Goal: Task Accomplishment & Management: Book appointment/travel/reservation

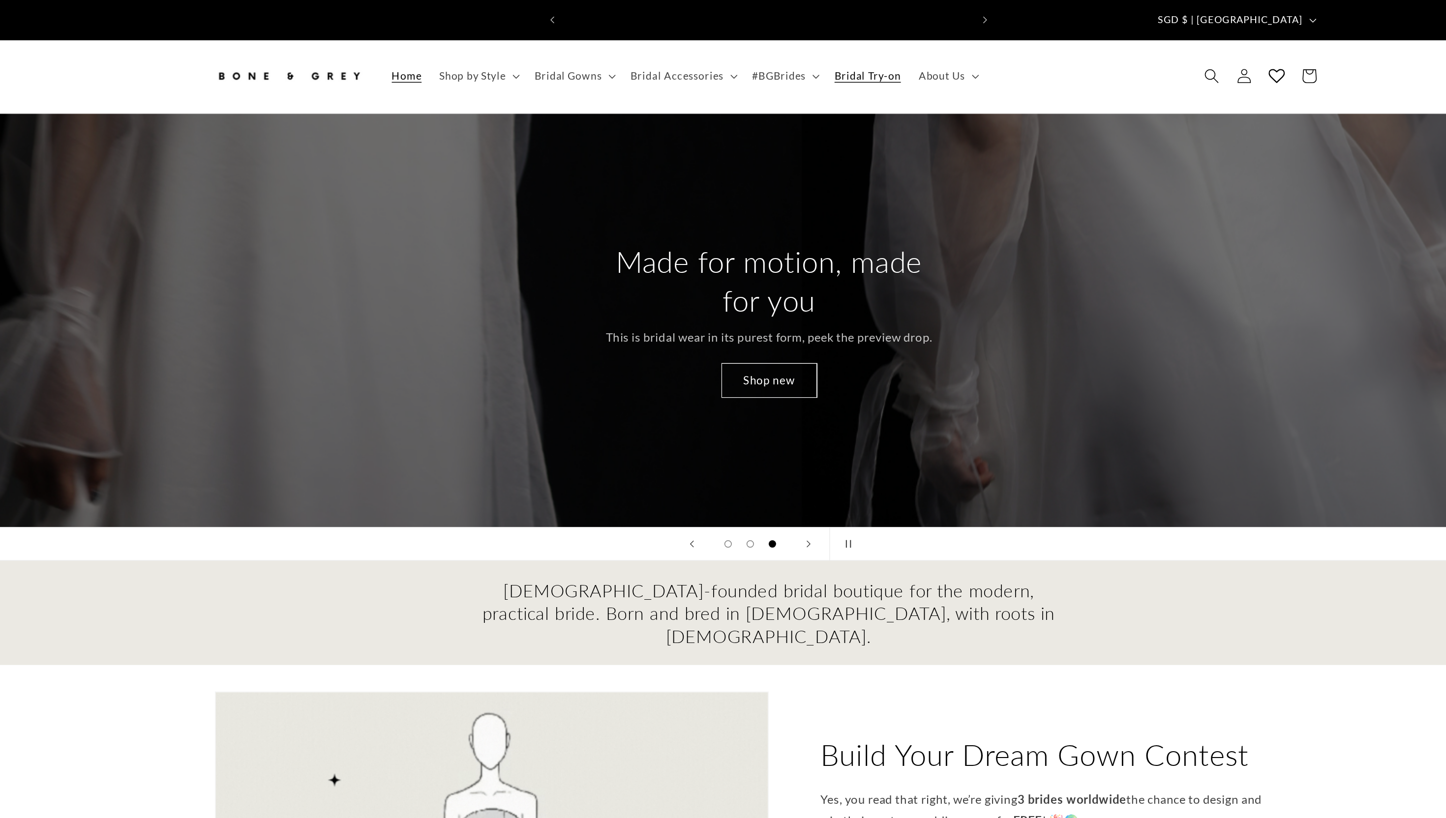
scroll to position [0, 271]
click at [801, 46] on span "Bridal Try-on" at bounding box center [789, 50] width 44 height 9
